Goal: Task Accomplishment & Management: Manage account settings

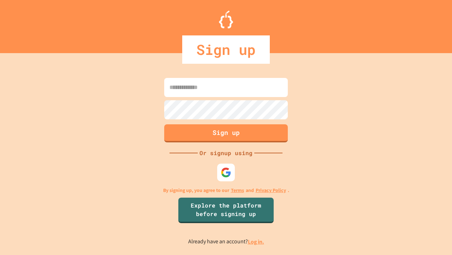
click at [257, 241] on link "Log in." at bounding box center [256, 241] width 16 height 7
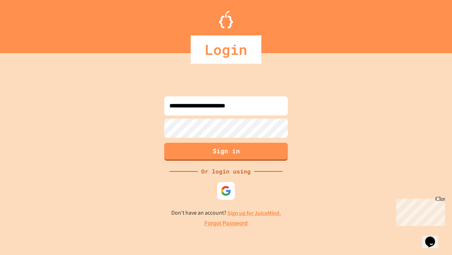
type input "**********"
